Goal: Information Seeking & Learning: Learn about a topic

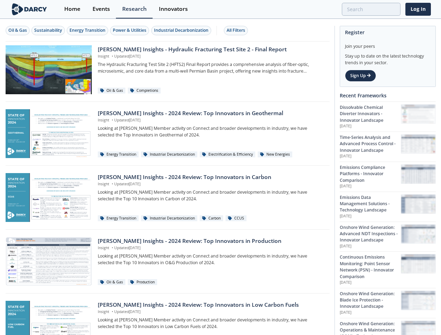
click at [18, 30] on div "Oil & Gas" at bounding box center [17, 30] width 18 height 6
click at [49, 30] on div "Sustainability" at bounding box center [48, 30] width 28 height 6
click at [88, 30] on div "Energy Transition" at bounding box center [87, 30] width 36 height 6
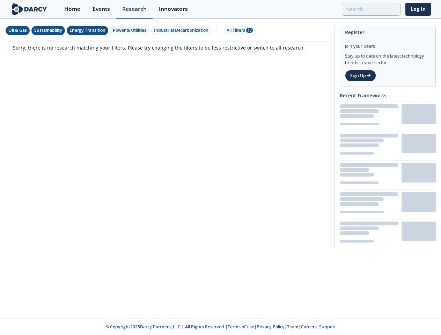
click at [131, 30] on div "Power & Utilities" at bounding box center [130, 30] width 34 height 6
click at [182, 30] on div "Industrial Decarbonization" at bounding box center [181, 30] width 54 height 6
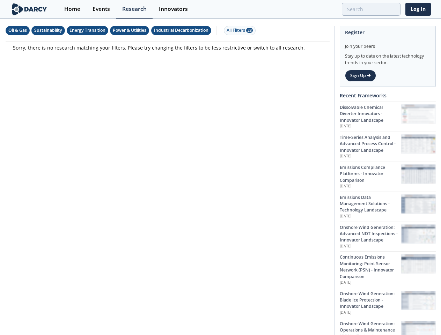
click at [238, 30] on div "All Filters 28" at bounding box center [239, 30] width 26 height 6
